Goal: Transaction & Acquisition: Purchase product/service

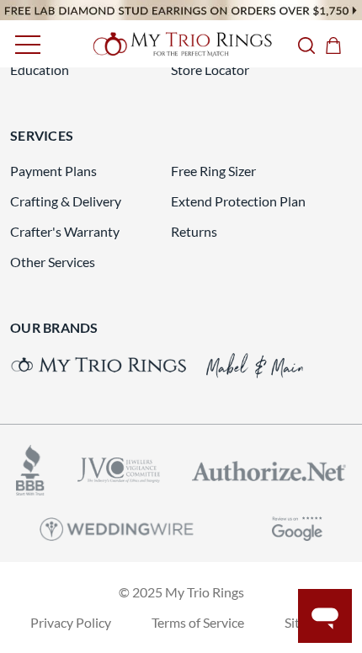
scroll to position [4808, 0]
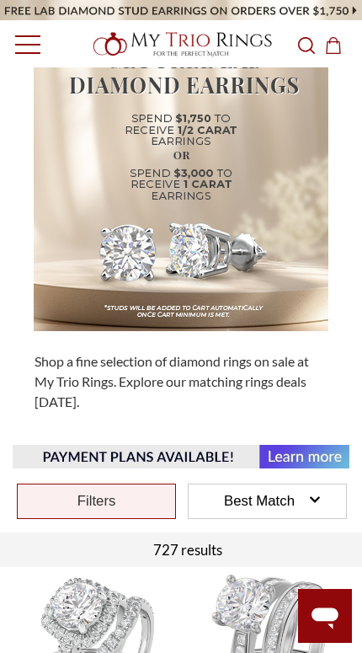
scroll to position [117, 0]
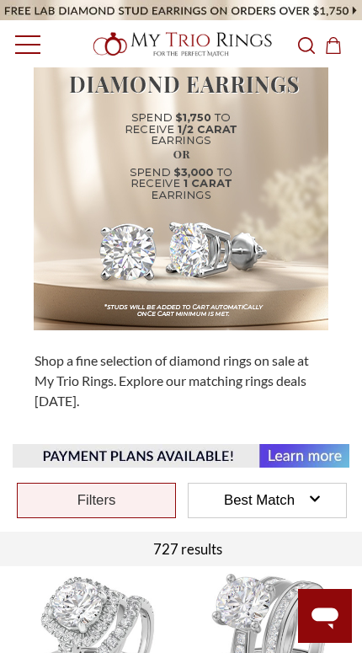
click at [136, 501] on div "Filters" at bounding box center [96, 500] width 159 height 35
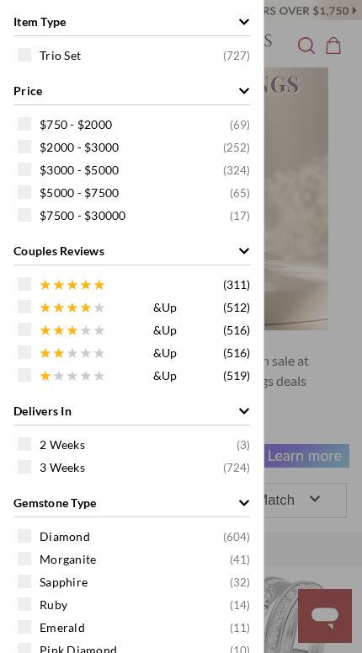
click at [31, 147] on div "$2000 - $3000 ( 252 )" at bounding box center [136, 146] width 237 height 19
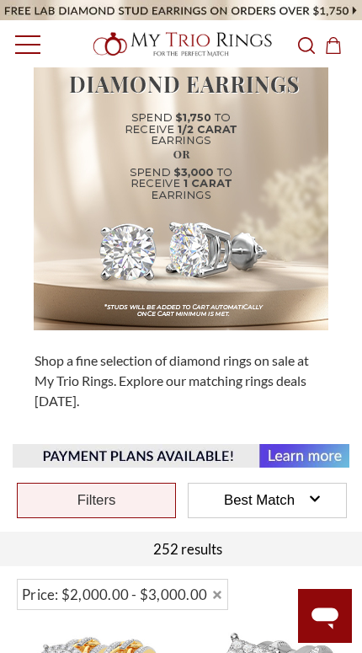
click at [345, 362] on div "Item Type Trio Set ( 252 ) Price $750 - $2000 ( 69 ) $2000 - $3000 ( 252 ) $300…" at bounding box center [181, 326] width 362 height 653
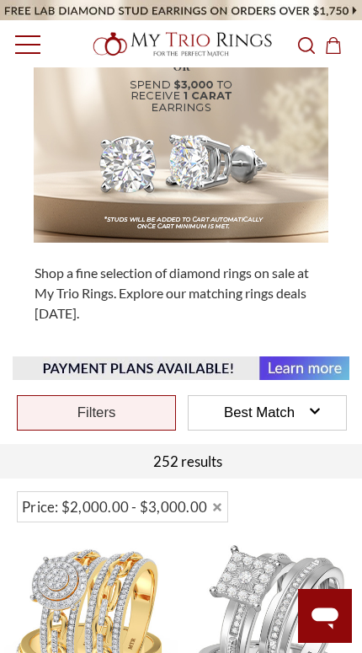
scroll to position [300, 0]
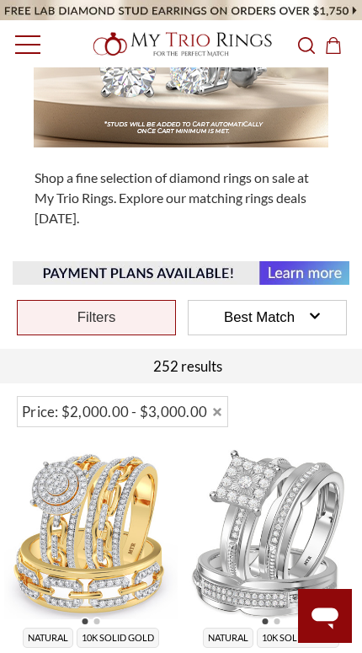
click at [122, 314] on div "Filters" at bounding box center [96, 317] width 159 height 35
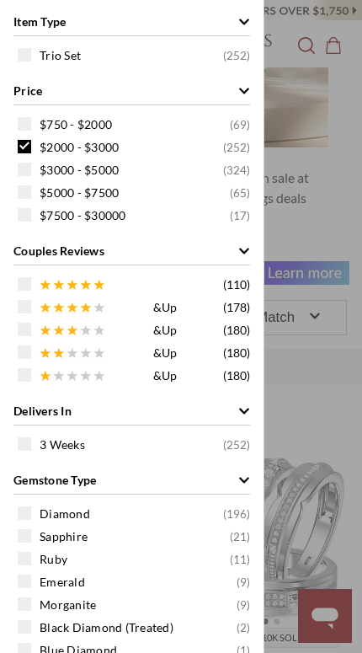
click at [24, 121] on span at bounding box center [24, 123] width 13 height 13
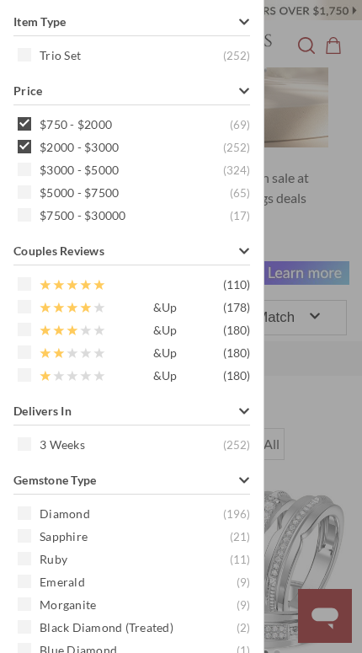
click at [33, 150] on div "$2000 - $3000 ( 252 )" at bounding box center [136, 146] width 237 height 19
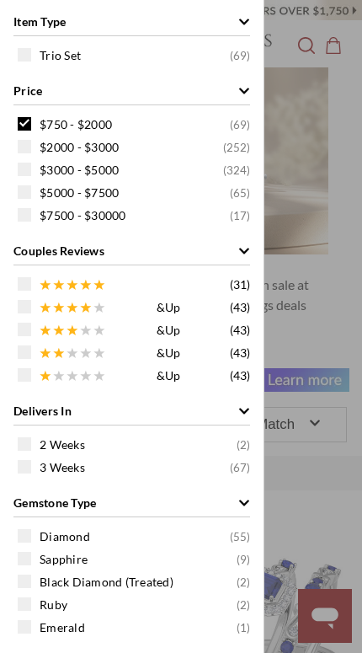
scroll to position [195, 0]
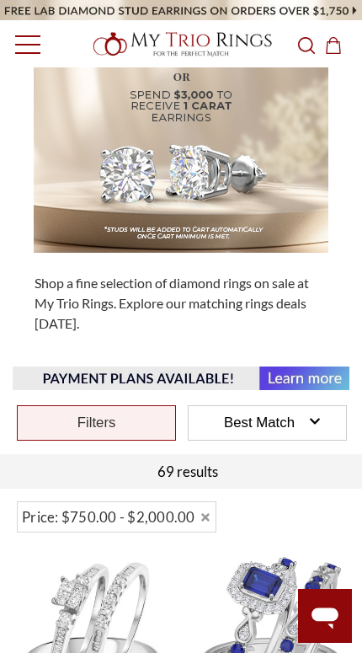
click at [329, 333] on div "Item Type Trio Set ( 69 ) Price $750 - $2000 ( 69 ) $2000 - $3000 ( 252 ) $3000…" at bounding box center [181, 326] width 362 height 653
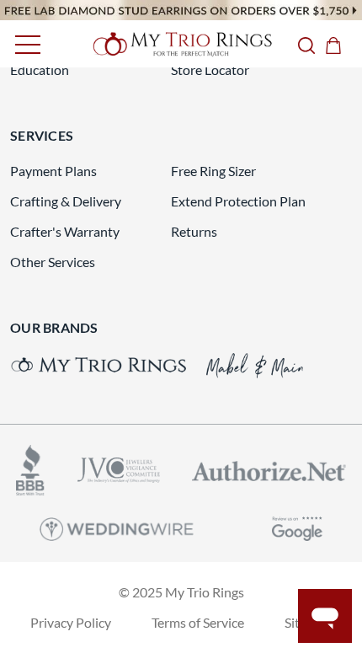
scroll to position [4142, 0]
click at [32, 41] on link "Toggle menu" at bounding box center [23, 44] width 46 height 46
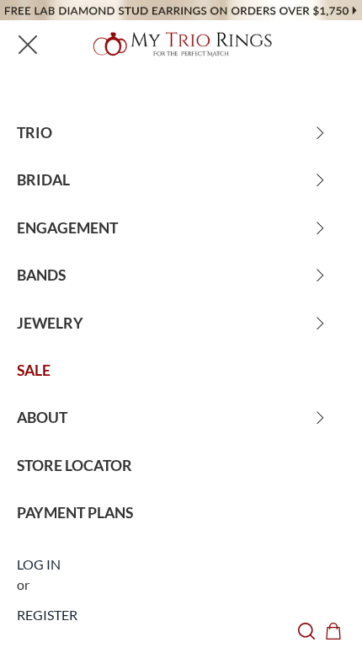
click at [76, 131] on span "TRIO" at bounding box center [181, 133] width 362 height 47
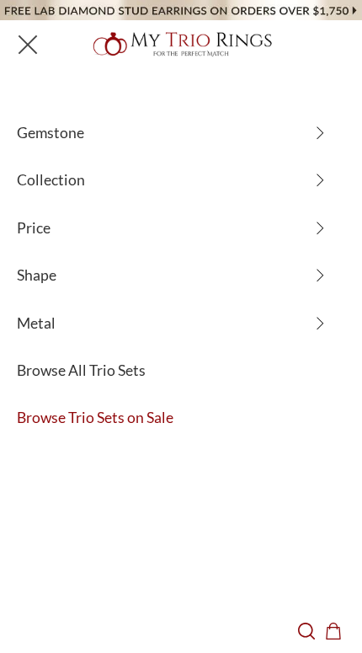
click at [151, 385] on span "Browse All Trio Sets" at bounding box center [181, 370] width 362 height 47
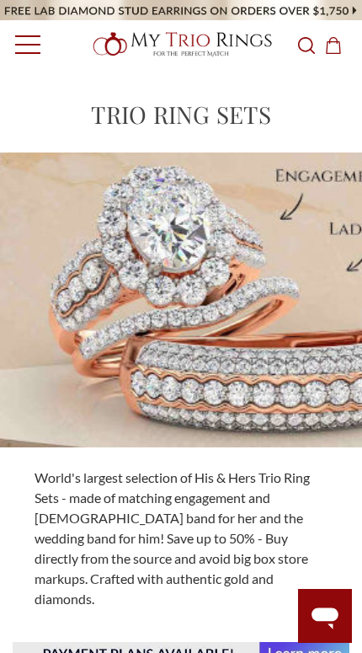
click at [21, 39] on link "Toggle menu" at bounding box center [23, 44] width 46 height 46
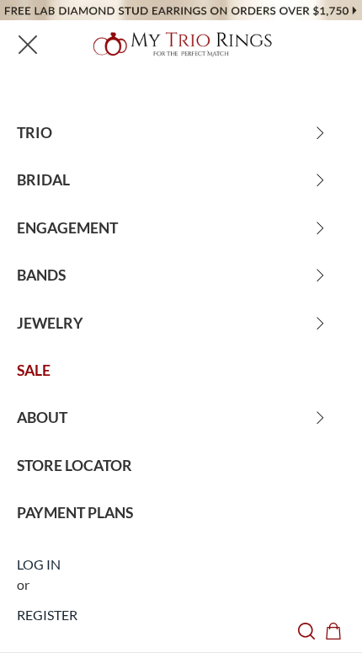
click at [55, 148] on span "TRIO" at bounding box center [181, 133] width 362 height 47
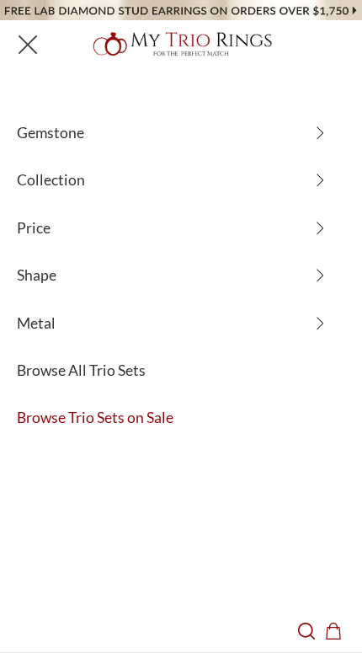
click at [169, 420] on span "Browse Trio Sets on Sale" at bounding box center [181, 417] width 362 height 47
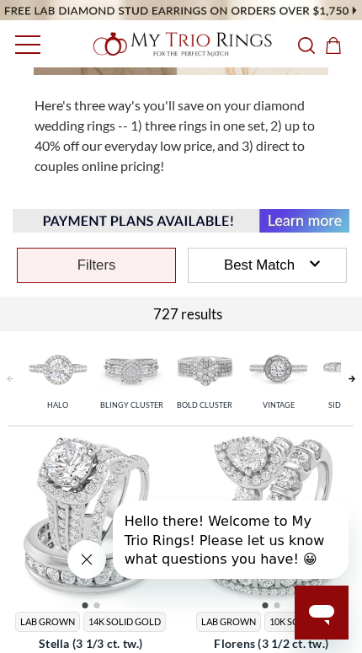
scroll to position [395, 0]
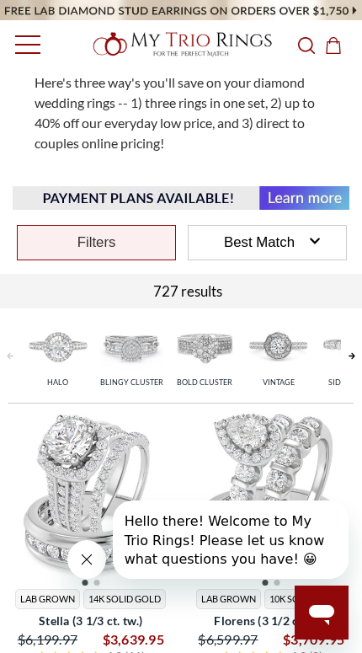
click at [133, 239] on div "Filters" at bounding box center [96, 242] width 159 height 35
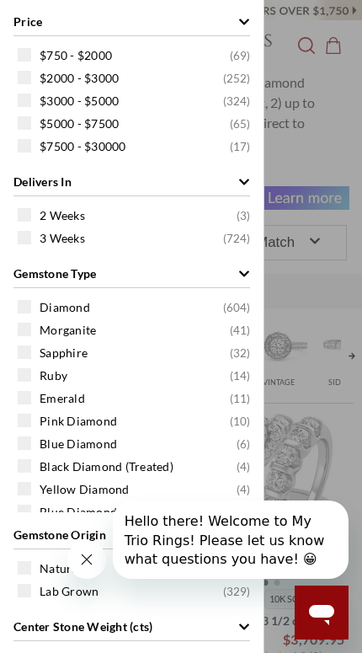
click at [35, 48] on div "$750 - $2000 ( 69 )" at bounding box center [136, 55] width 237 height 19
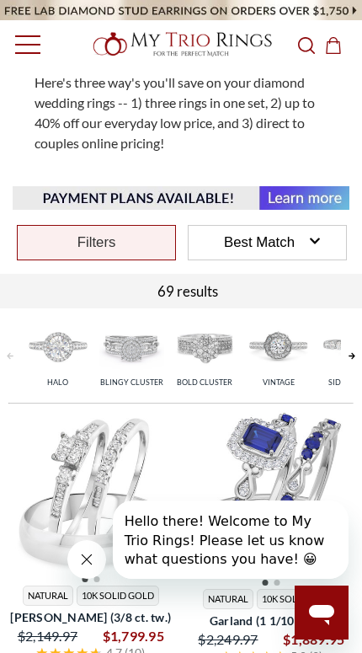
click at [329, 289] on div "Price $750 - $2000 ( 69 ) $2000 - $3000 ( 252 ) $3000 - $5000 ( 324 ) $5000 - $…" at bounding box center [181, 326] width 362 height 653
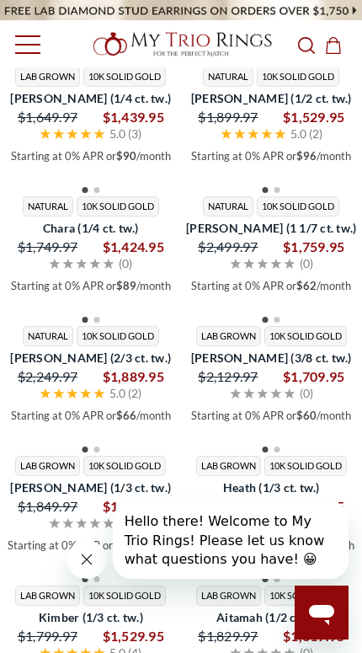
scroll to position [2189, 0]
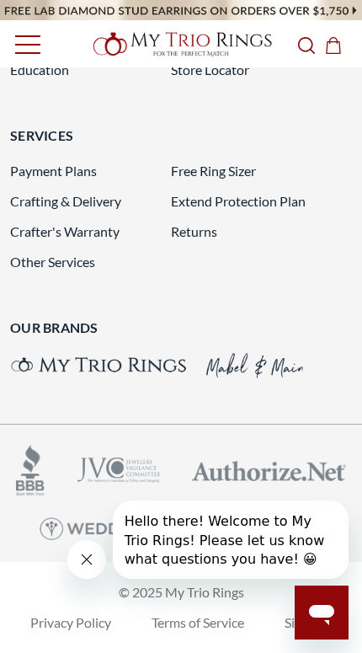
scroll to position [4745, 0]
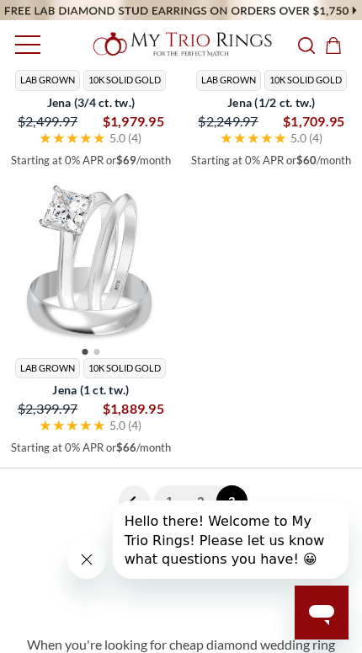
scroll to position [1777, 0]
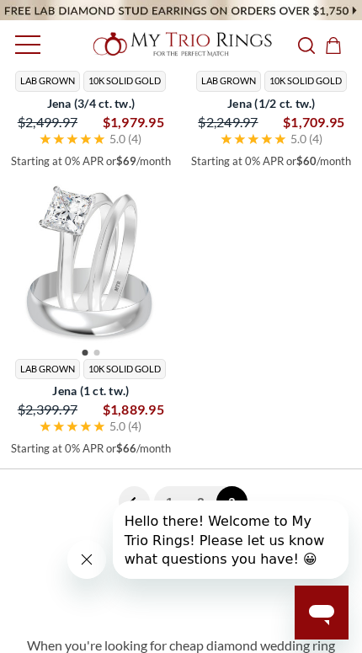
click at [116, 233] on img at bounding box center [91, 264] width 174 height 174
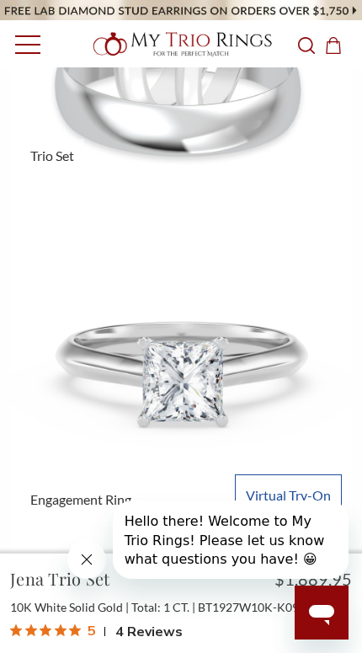
scroll to position [221, 0]
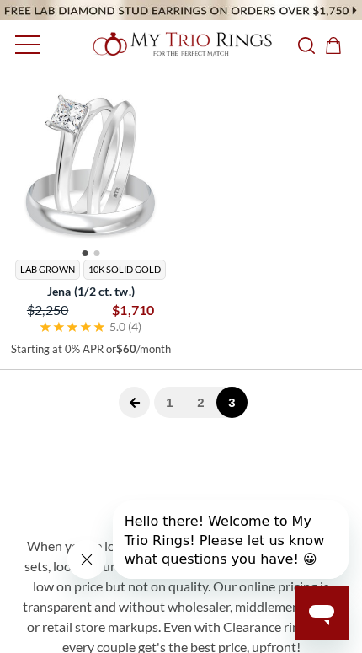
scroll to position [1880, 0]
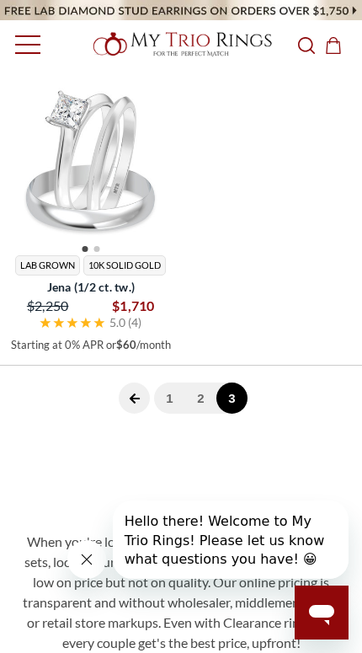
click at [235, 399] on link "3" at bounding box center [232, 398] width 31 height 31
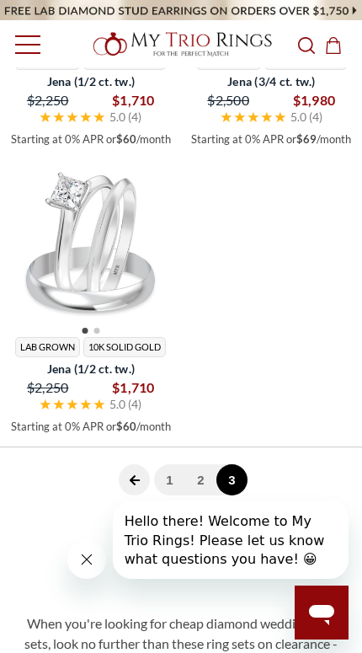
scroll to position [1799, 0]
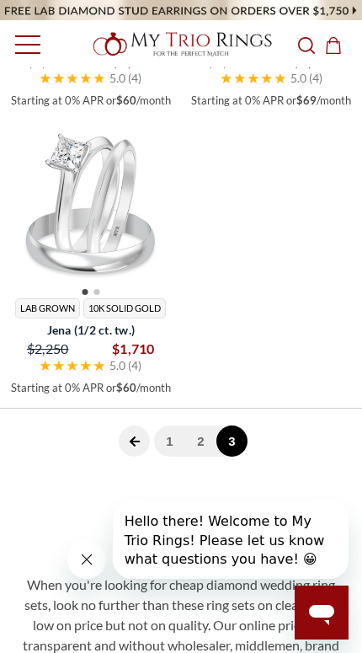
click at [179, 442] on link "1" at bounding box center [169, 441] width 31 height 31
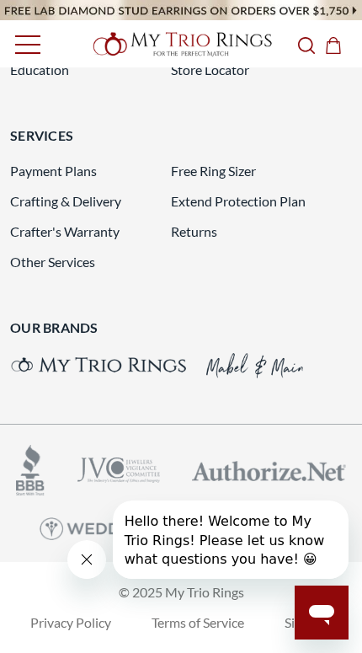
scroll to position [4695, 0]
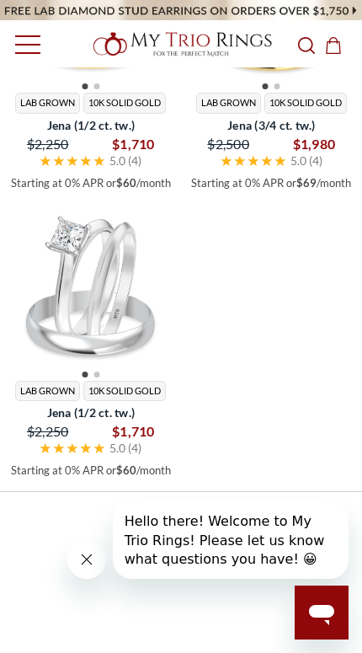
scroll to position [1725, 0]
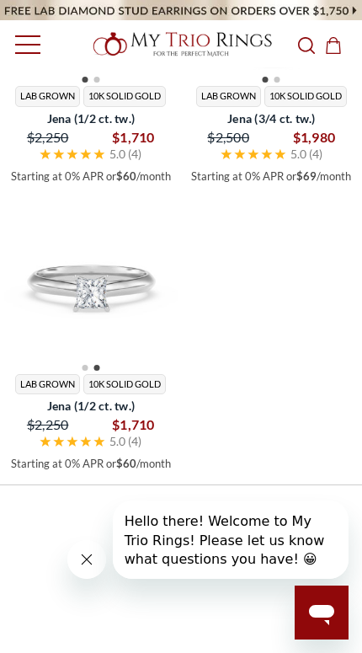
click at [124, 304] on img at bounding box center [91, 279] width 174 height 174
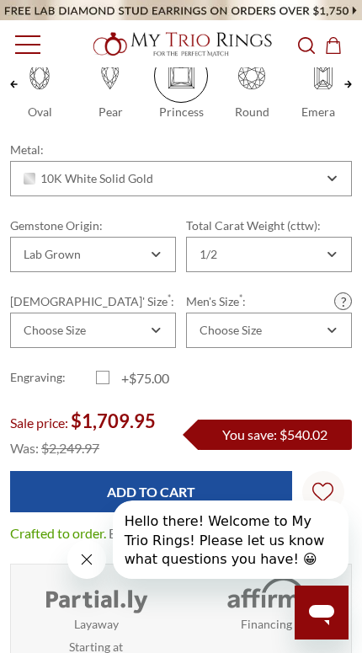
scroll to position [550, 0]
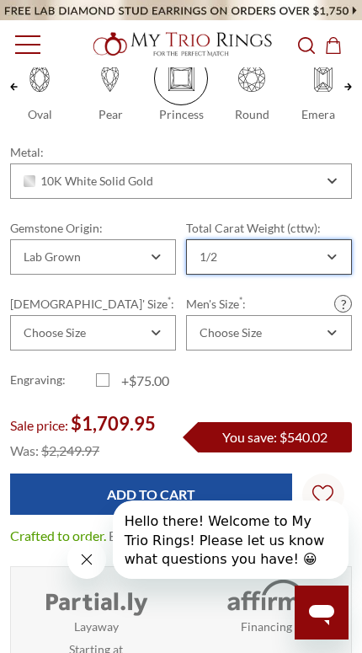
click at [332, 275] on div "1/2" at bounding box center [269, 256] width 166 height 35
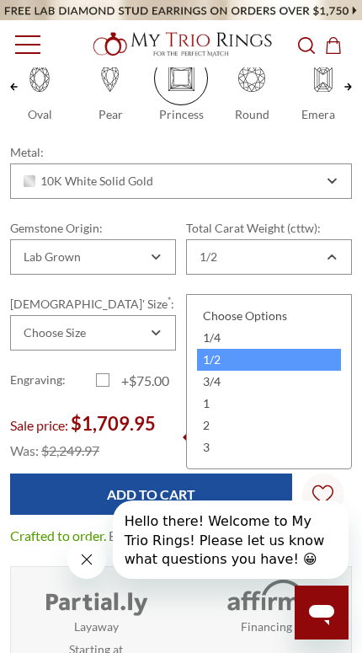
click at [238, 409] on div "1" at bounding box center [269, 404] width 144 height 22
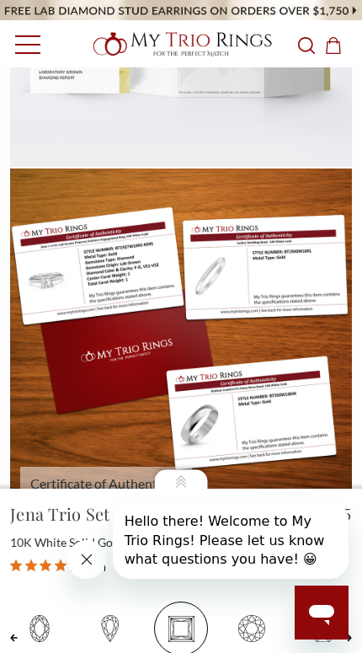
scroll to position [4369, 0]
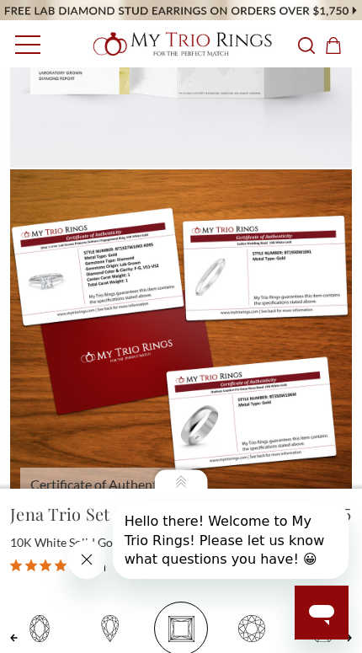
click at [92, 558] on icon "Close message from company" at bounding box center [86, 559] width 15 height 15
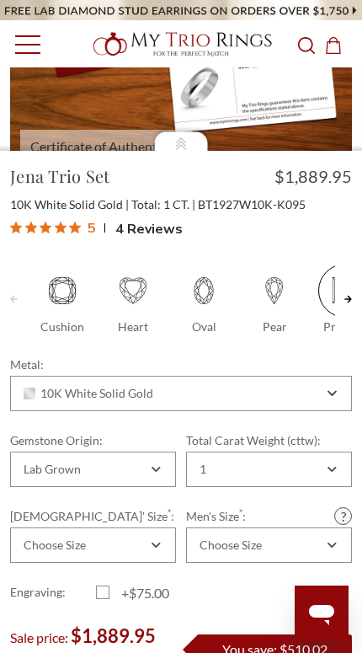
scroll to position [337, 0]
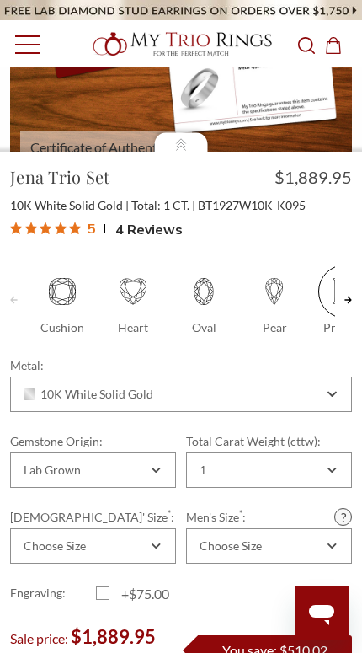
click at [74, 315] on label "Cushion" at bounding box center [62, 301] width 71 height 72
click at [35, 329] on input "Cushion" at bounding box center [34, 329] width 1 height 1
radio input "true"
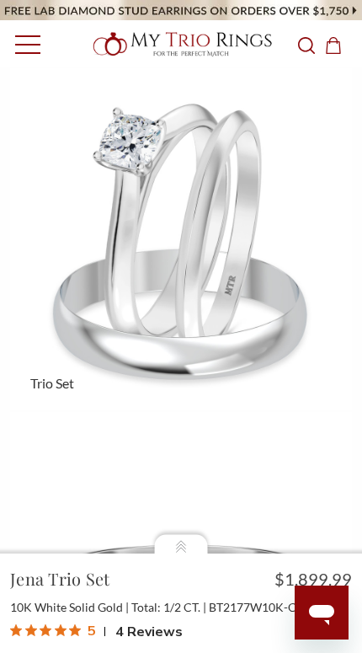
scroll to position [-1, 0]
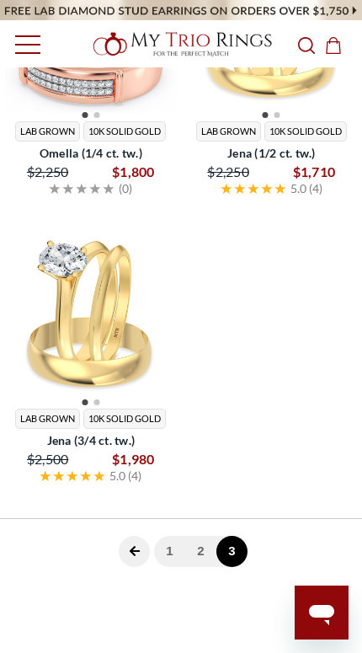
scroll to position [1668, 0]
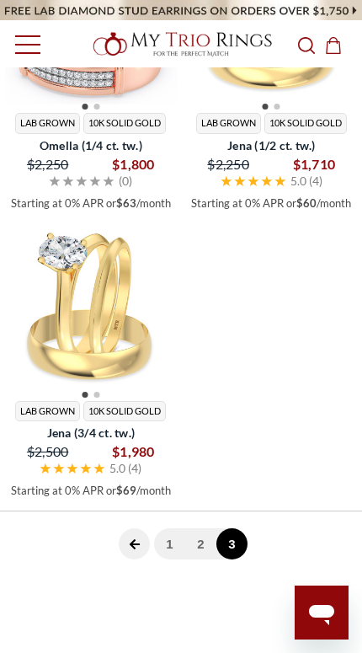
click at [197, 553] on link "2" at bounding box center [200, 543] width 31 height 31
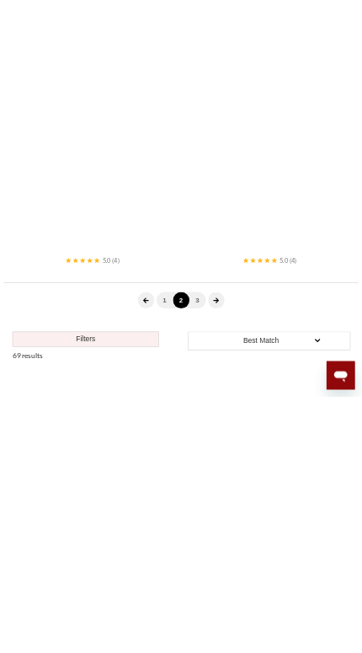
scroll to position [5326, 0]
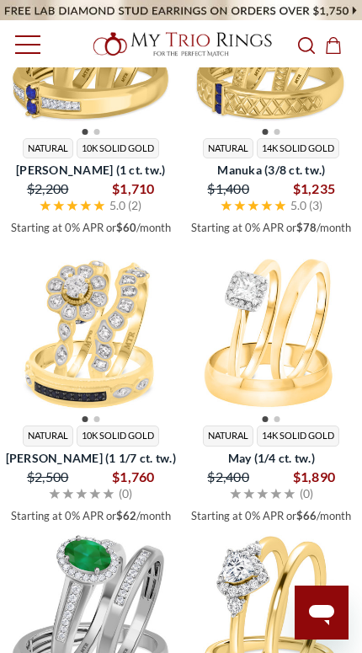
click at [265, 130] on img at bounding box center [272, 43] width 174 height 174
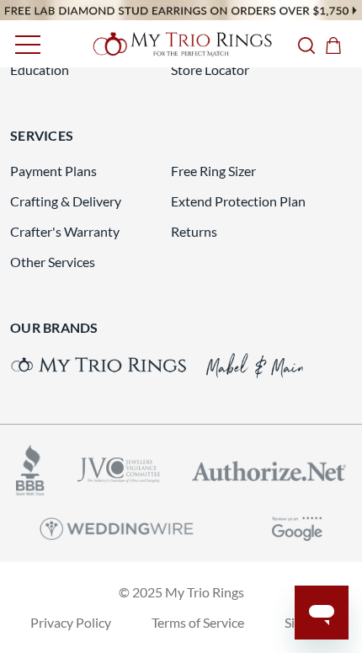
scroll to position [4586, 0]
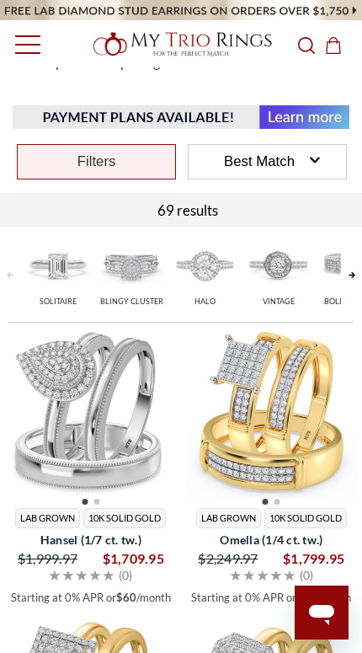
scroll to position [477, 0]
